Goal: Check status

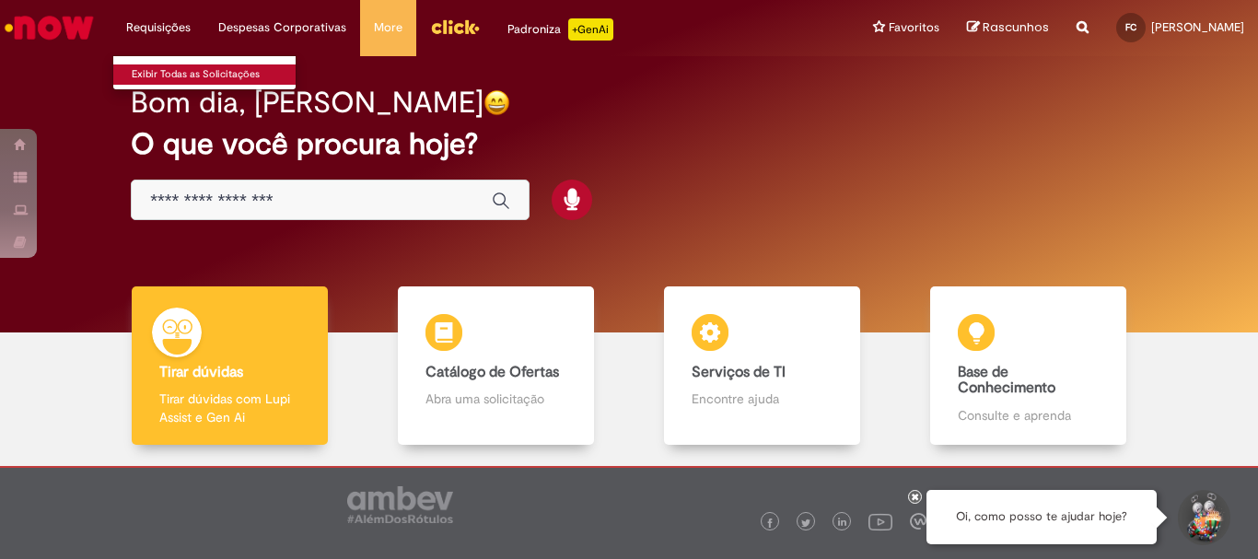
click at [177, 70] on link "Exibir Todas as Solicitações" at bounding box center [214, 74] width 203 height 20
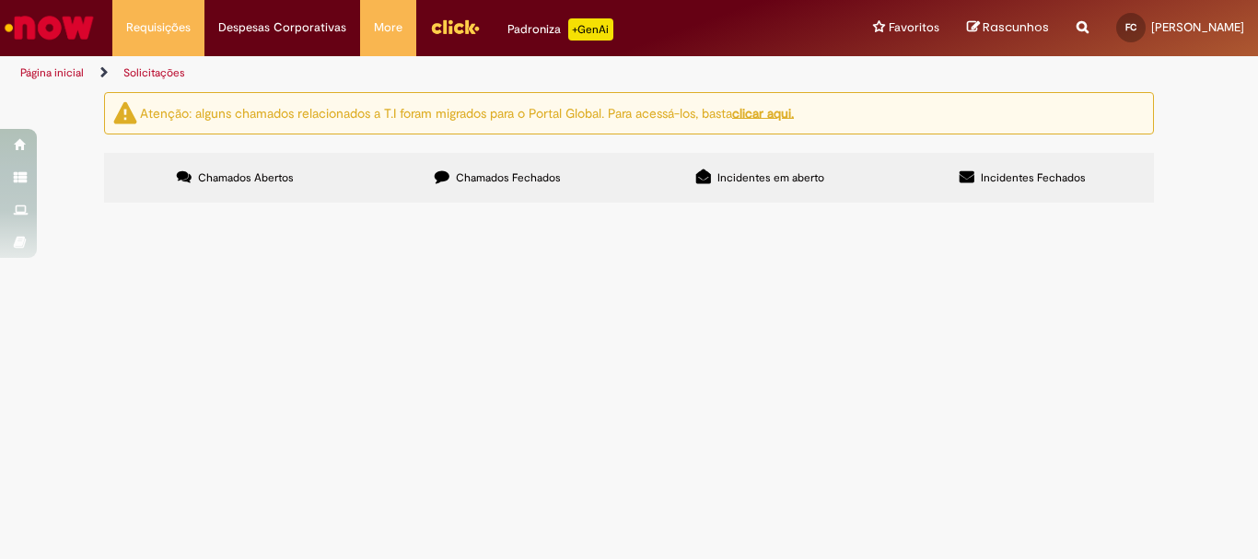
click at [507, 186] on label "Chamados Fechados" at bounding box center [498, 178] width 263 height 50
click at [0, 0] on img at bounding box center [0, 0] width 0 height 0
click at [0, 0] on div at bounding box center [0, 0] width 0 height 0
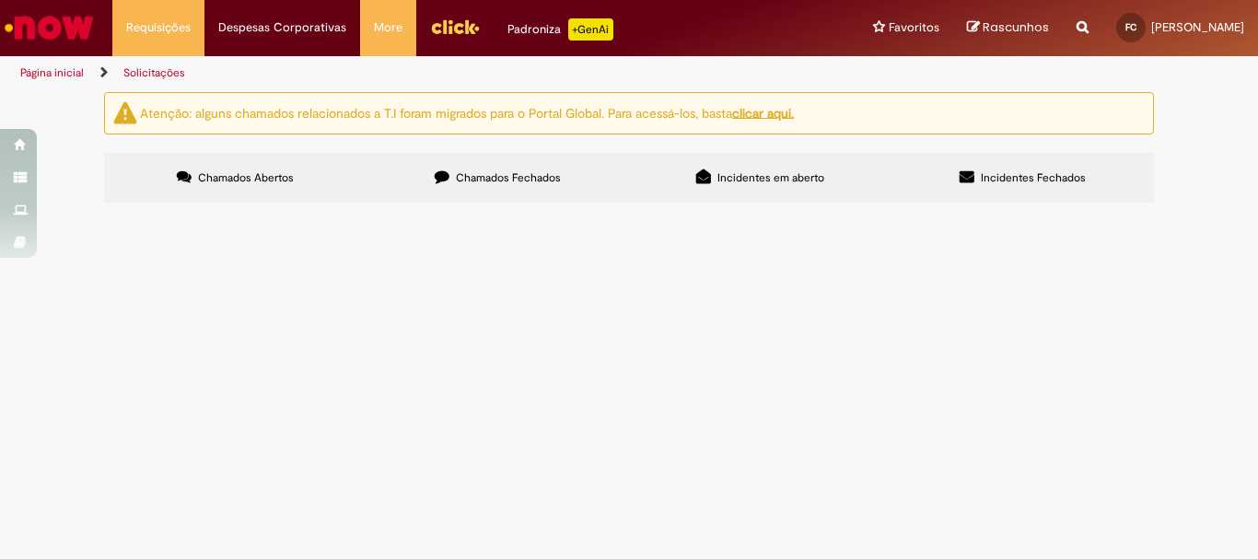
click at [0, 0] on div at bounding box center [0, 0] width 0 height 0
click at [0, 0] on span "Pessoal bom dia, solicito ajuda pois fui admitido em [DATE] e depois de um ano …" at bounding box center [0, 0] width 0 height 0
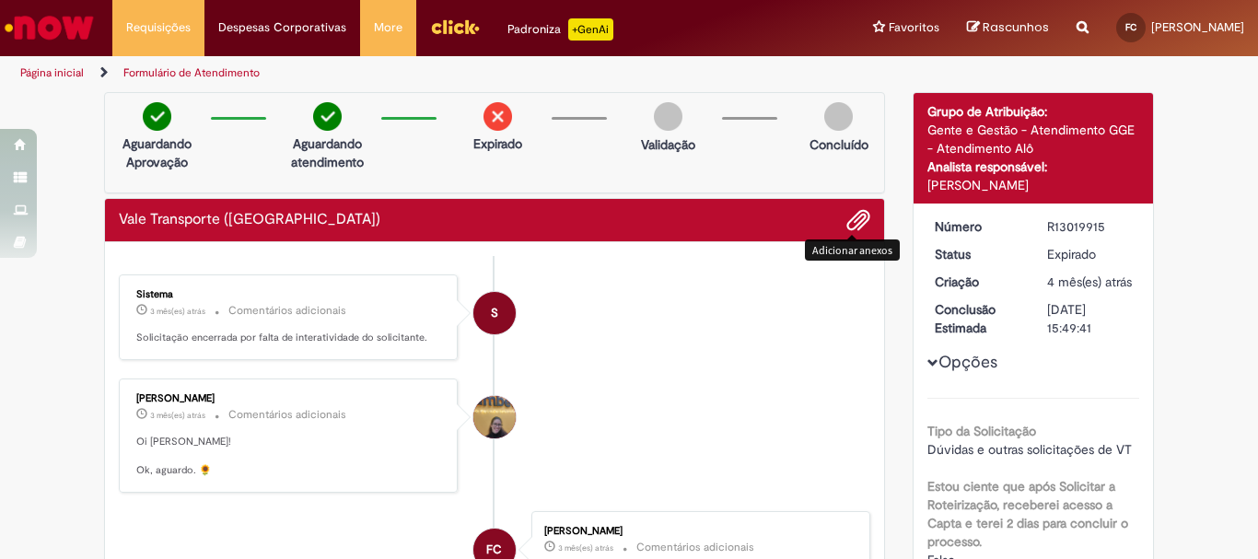
drag, startPoint x: 817, startPoint y: 221, endPoint x: 849, endPoint y: 215, distance: 32.0
click at [849, 215] on div "Vale Transporte ([GEOGRAPHIC_DATA])" at bounding box center [495, 220] width 752 height 24
click at [849, 215] on span "Adicionar anexos" at bounding box center [859, 221] width 22 height 22
click at [490, 120] on img at bounding box center [498, 116] width 29 height 29
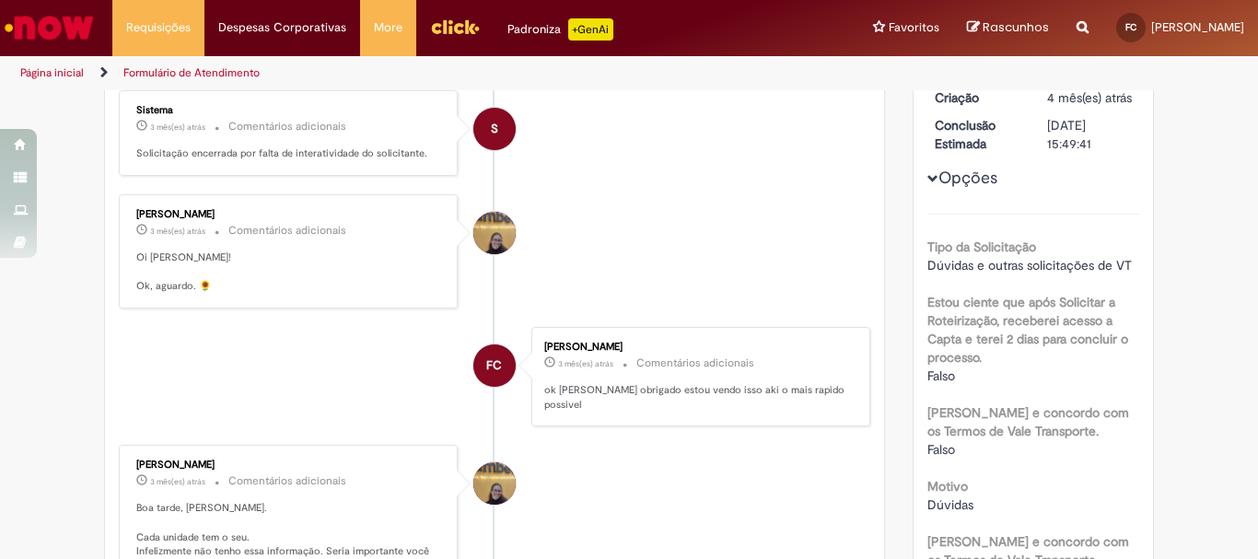
click at [930, 224] on div "Opções Tipo da Solicitação Dúvidas e outras solicitações de VT Estou ciente que…" at bounding box center [1034, 439] width 213 height 813
click at [928, 184] on span "Opções para R13019915" at bounding box center [933, 178] width 11 height 11
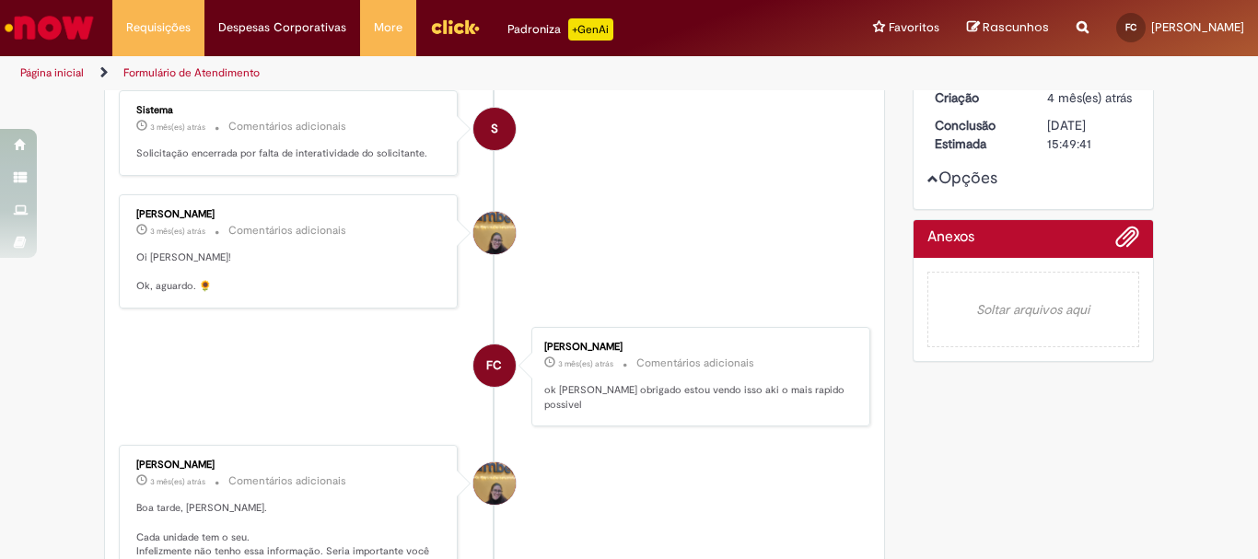
click at [928, 184] on span "Opções para R13019915" at bounding box center [933, 178] width 11 height 11
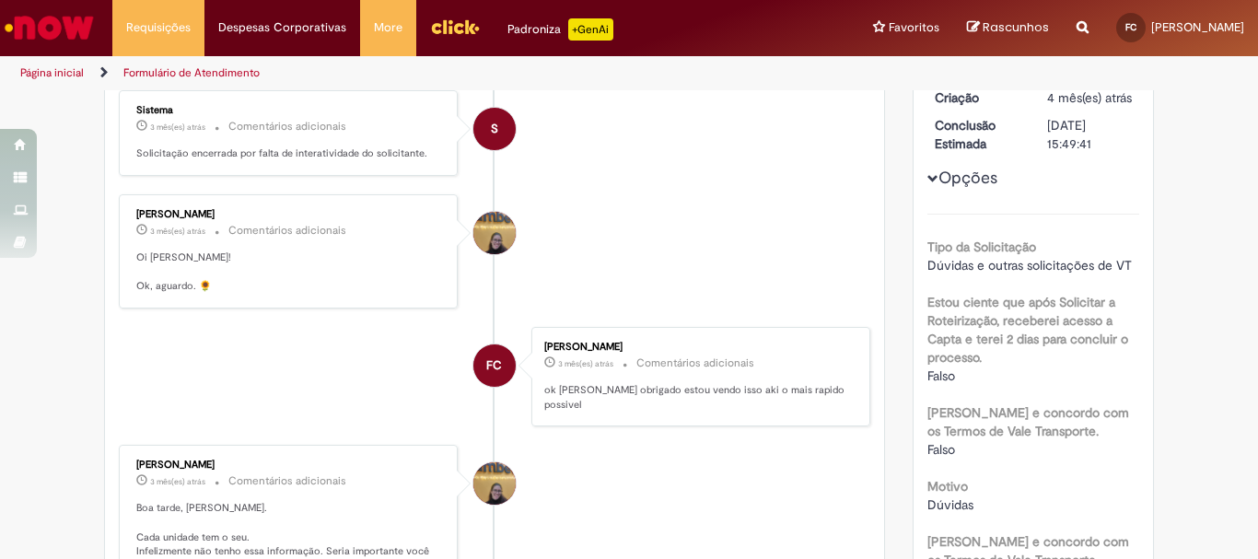
click at [928, 184] on span "Opções para R13019915" at bounding box center [933, 178] width 11 height 11
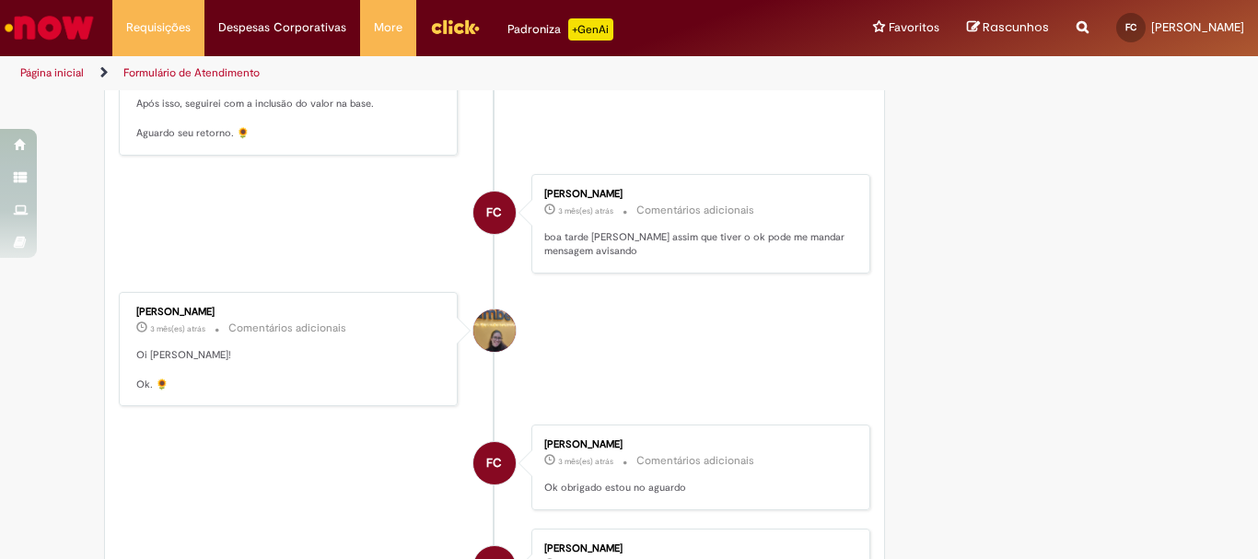
scroll to position [921, 0]
